Goal: Task Accomplishment & Management: Use online tool/utility

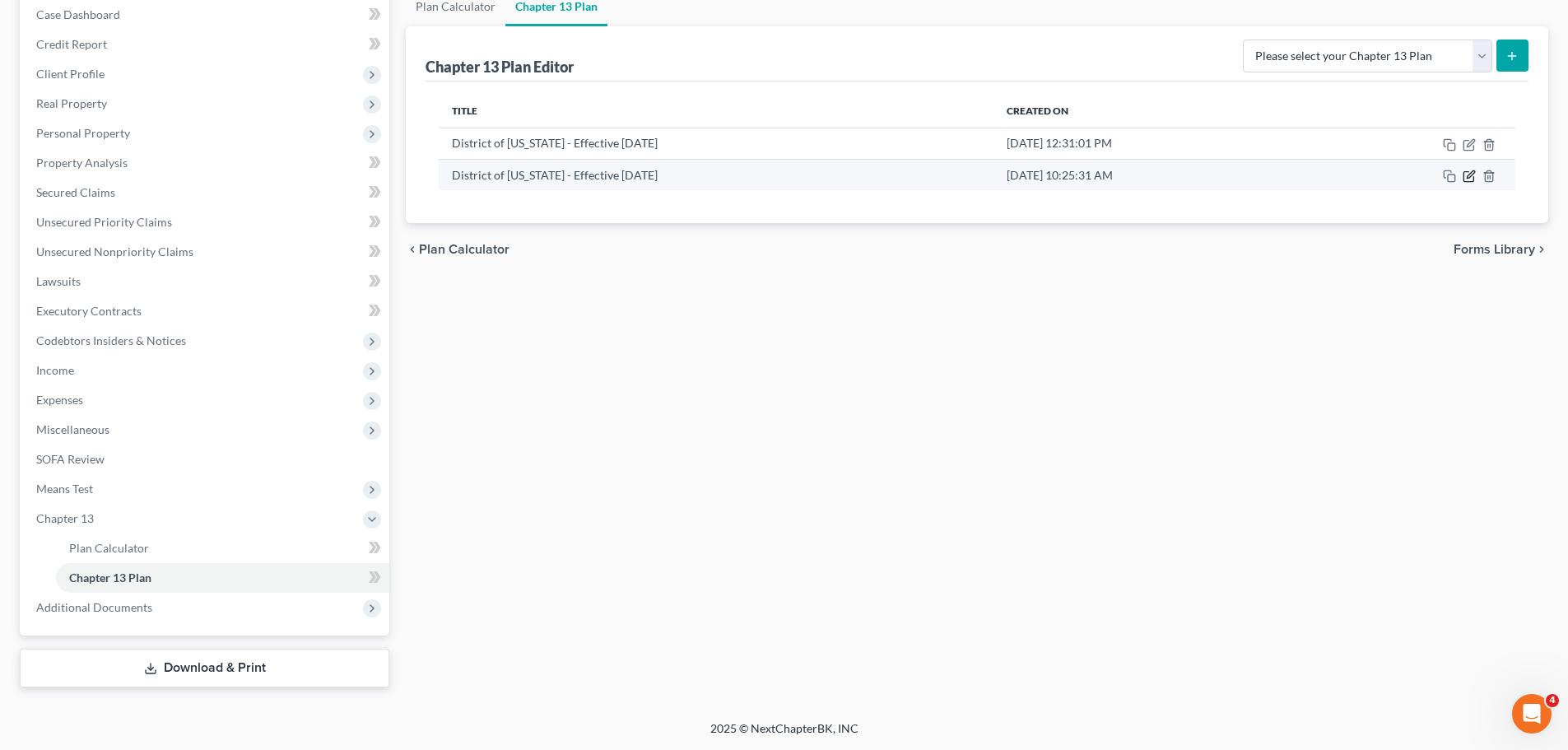
click at [1467, 179] on icon "button" at bounding box center [1469, 177] width 13 height 13
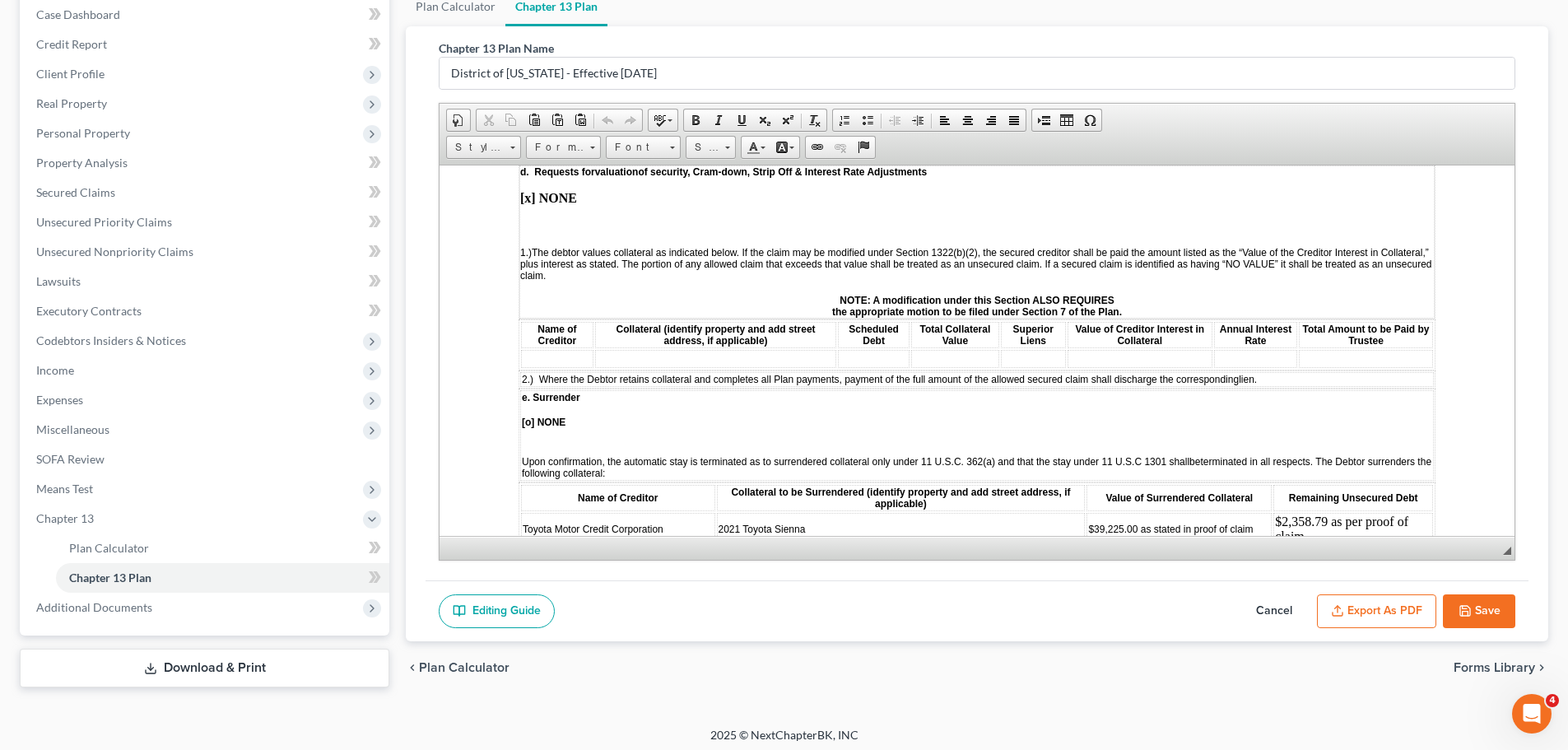
scroll to position [2304, 0]
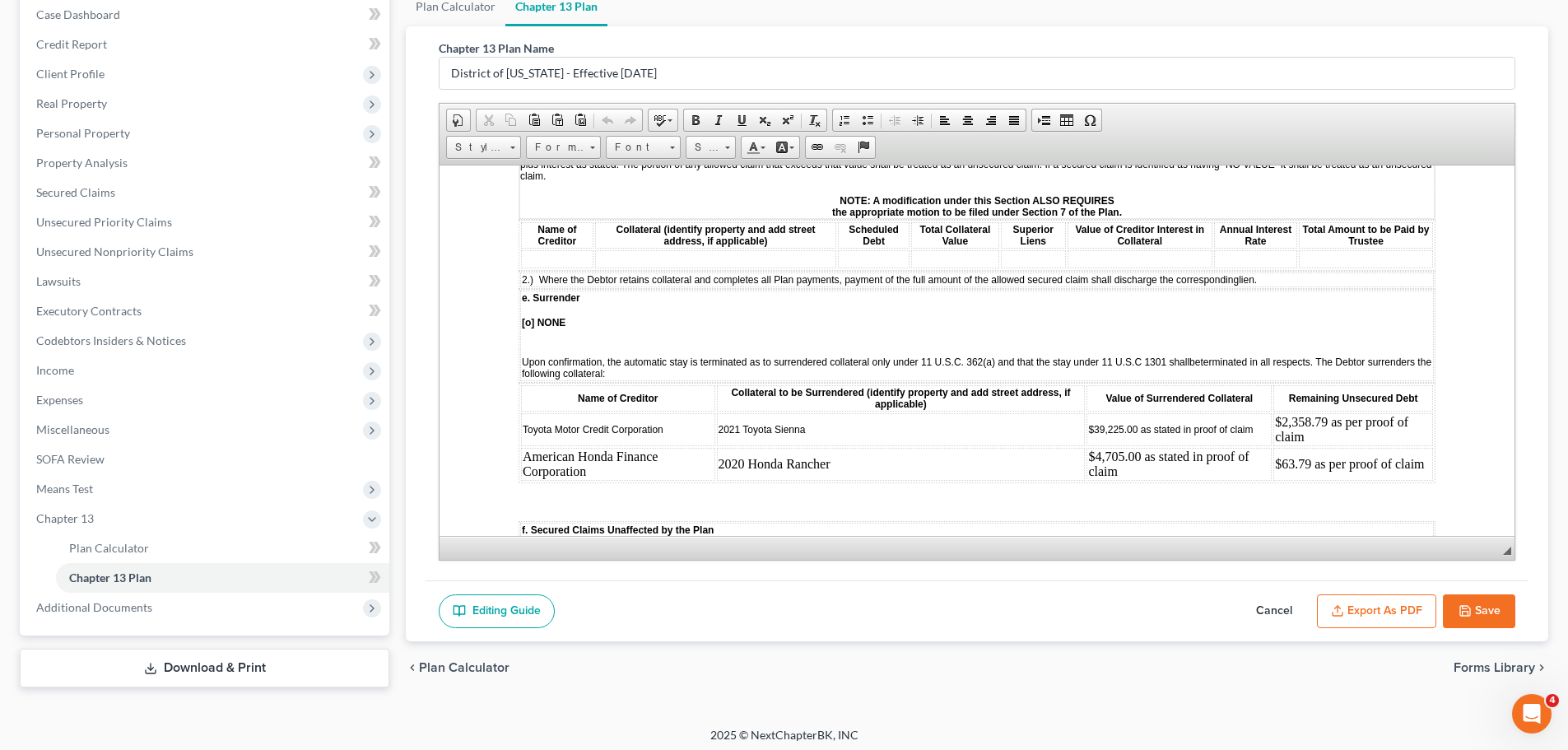
click at [608, 459] on td "American Honda Finance Corporation" at bounding box center [618, 463] width 194 height 33
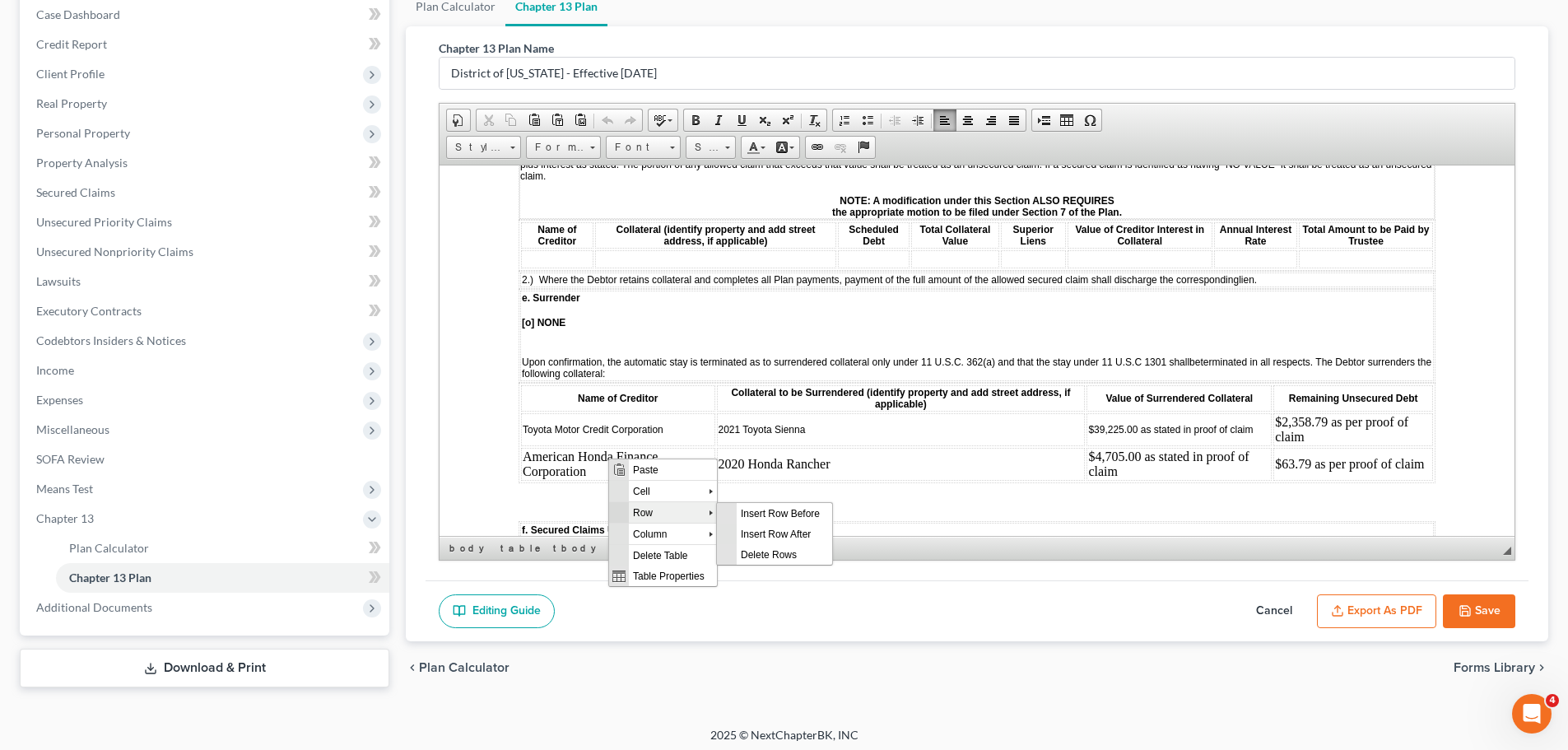
scroll to position [0, 0]
click at [781, 529] on span "Insert Row After" at bounding box center [784, 532] width 95 height 21
click at [643, 483] on td at bounding box center [618, 491] width 194 height 18
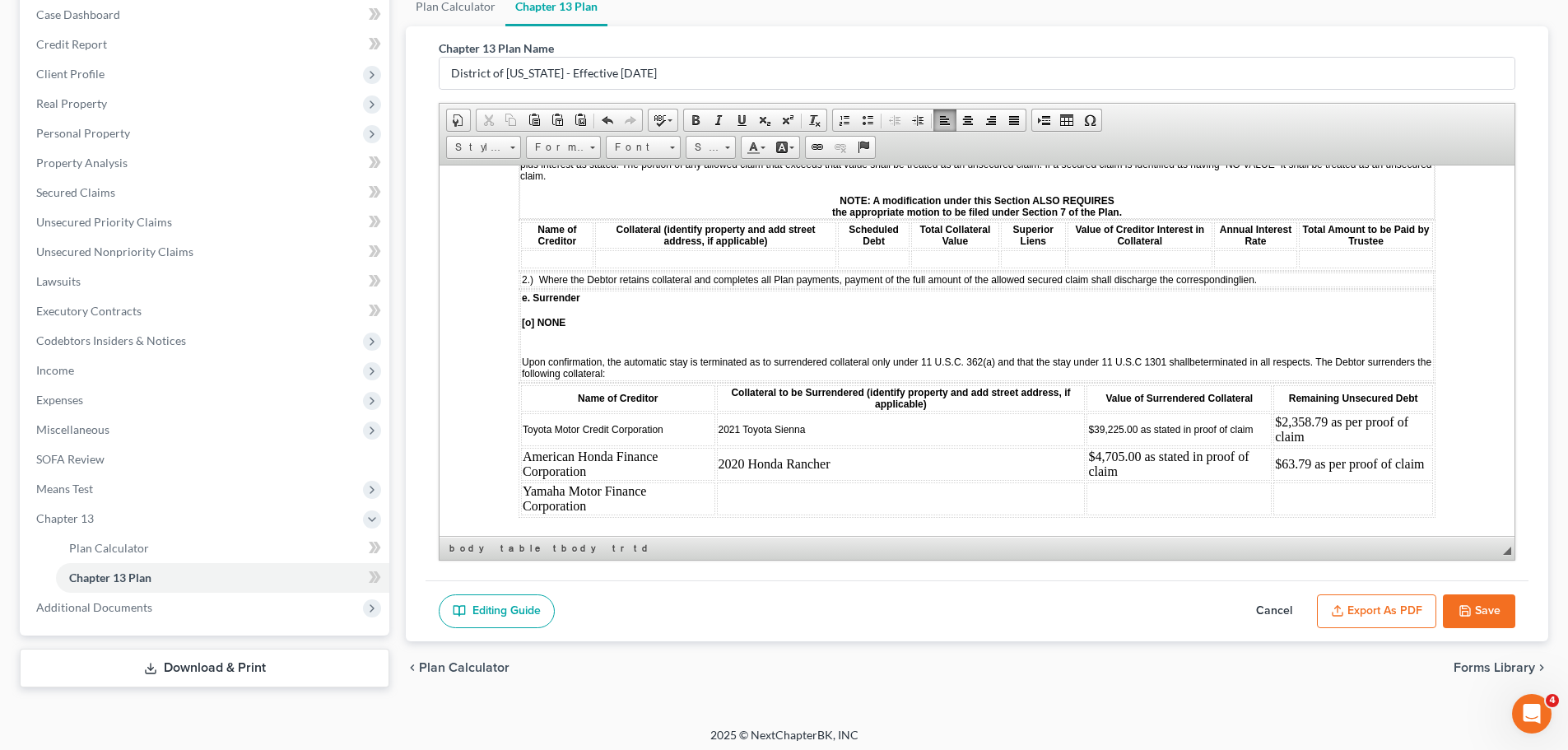
click at [748, 481] on td at bounding box center [901, 497] width 369 height 33
click at [1147, 481] on td at bounding box center [1180, 497] width 185 height 33
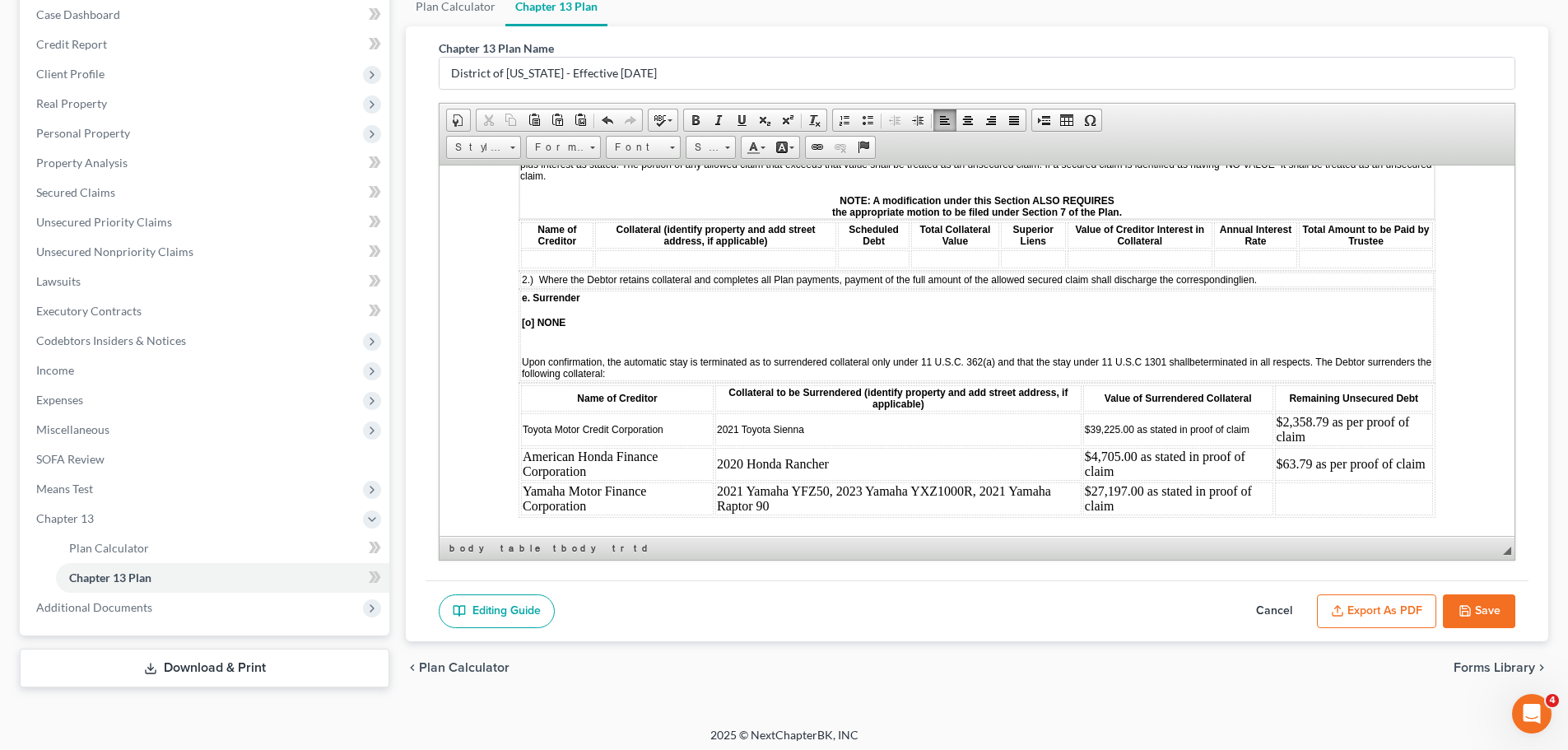
click at [1374, 484] on td at bounding box center [1354, 497] width 158 height 33
click at [1363, 447] on td "$63.79 as per proof of claim" at bounding box center [1354, 463] width 158 height 33
click at [1352, 424] on td "$2,358.79 as per proof of claim" at bounding box center [1354, 429] width 158 height 33
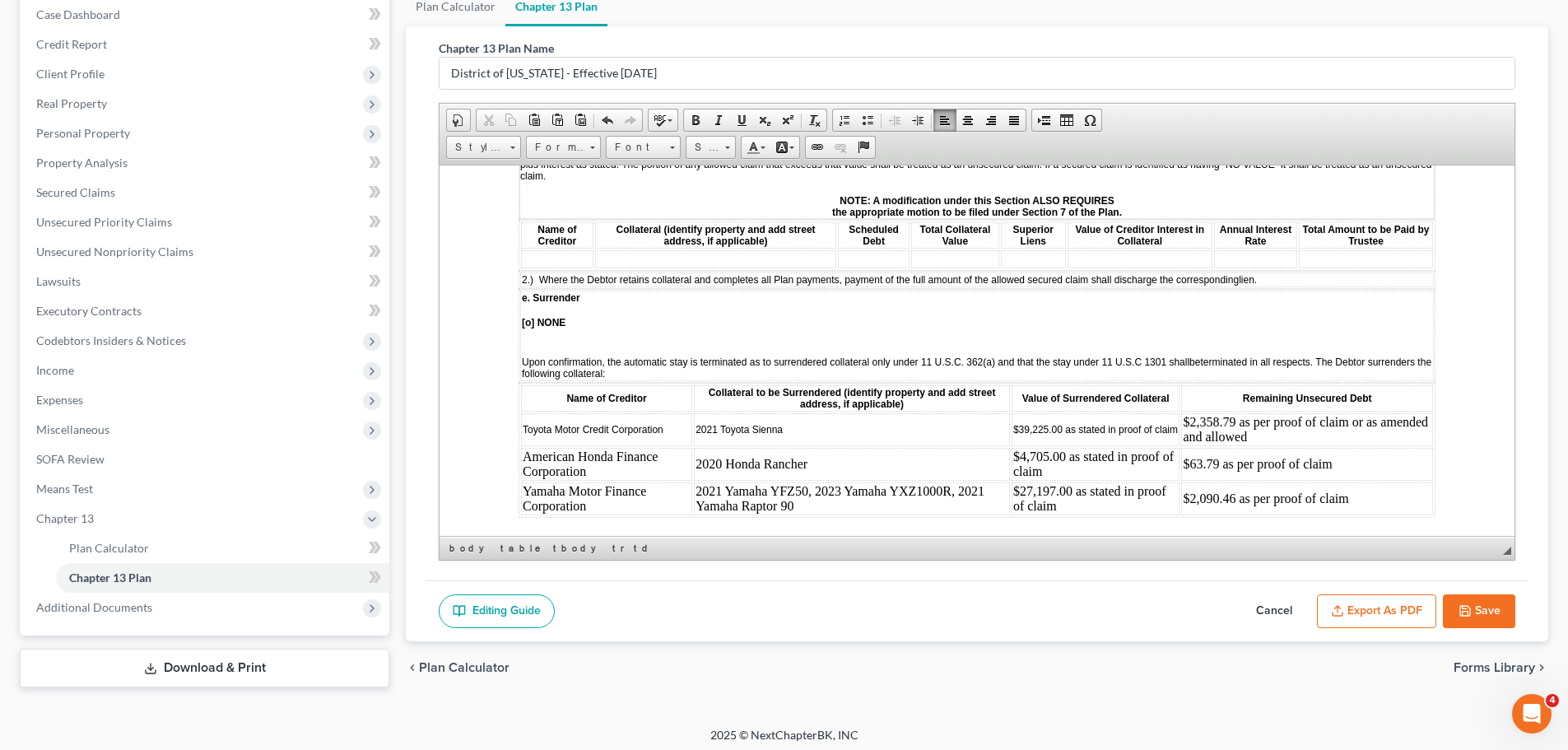
click at [1388, 453] on td "$63.79 as per proof of claim" at bounding box center [1307, 463] width 252 height 33
click at [1387, 488] on td "$2,090.46 as per proof of claim" at bounding box center [1307, 497] width 252 height 33
click at [1493, 618] on button "Save" at bounding box center [1479, 611] width 73 height 34
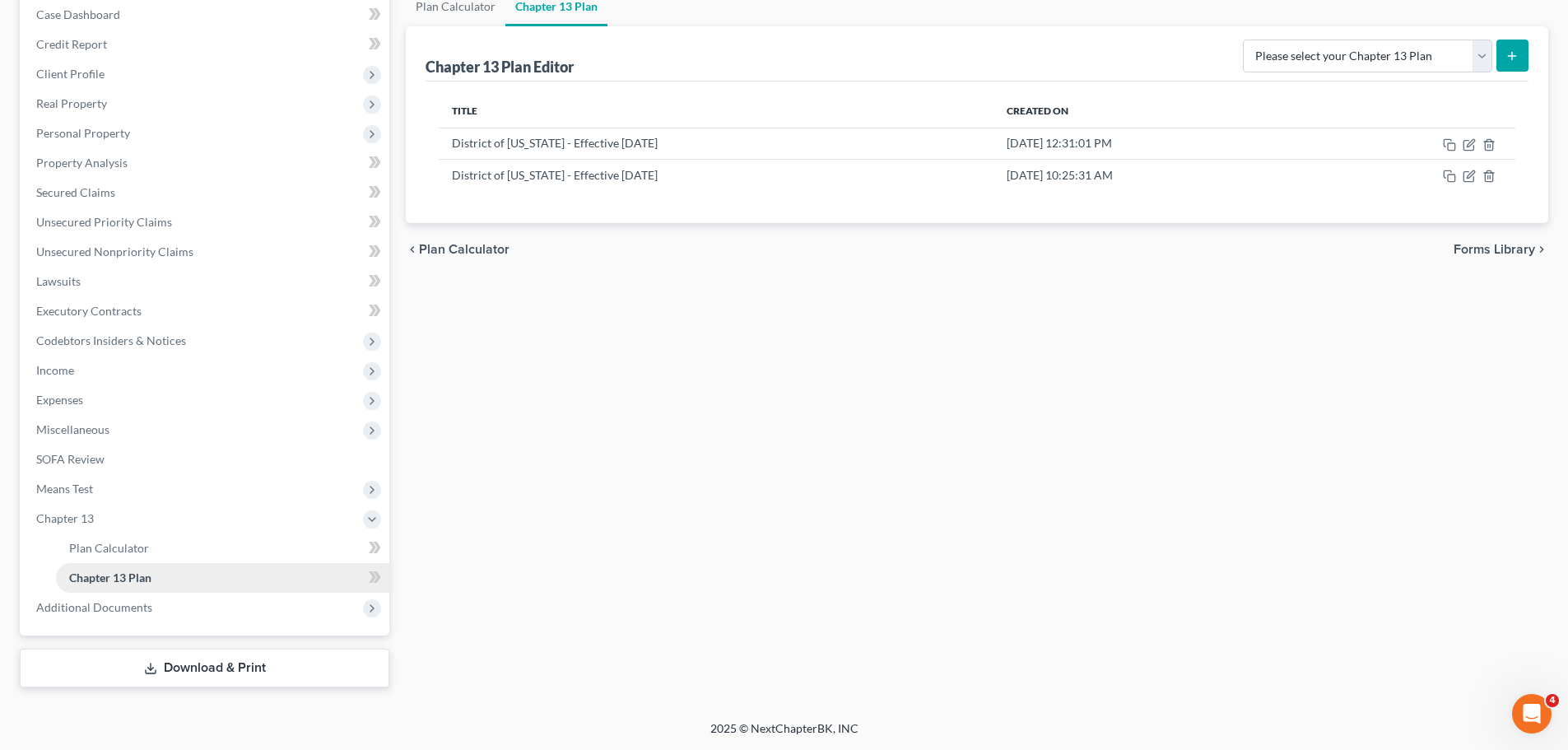
click at [121, 583] on span "Chapter 13 Plan" at bounding box center [111, 577] width 82 height 14
